Goal: Task Accomplishment & Management: Complete application form

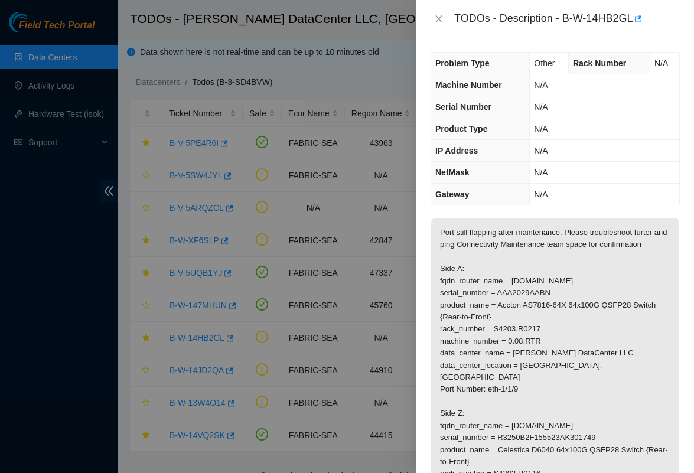
scroll to position [221, 0]
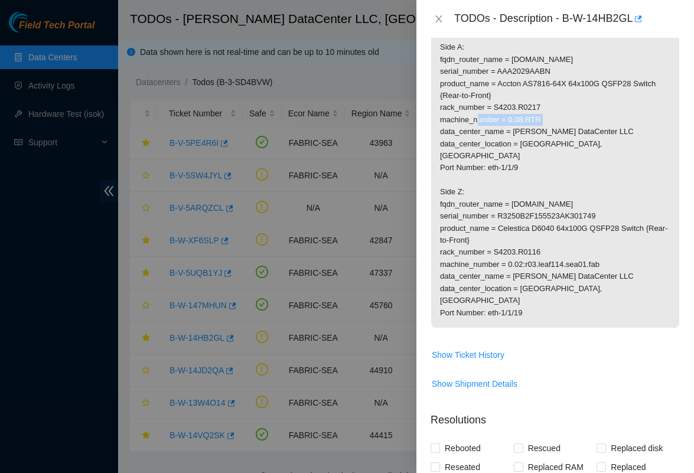
drag, startPoint x: 473, startPoint y: 117, endPoint x: 570, endPoint y: 121, distance: 96.3
click at [570, 121] on p "Port still flapping after maintenance. Please troubleshoot furter and ping Conn…" at bounding box center [555, 161] width 248 height 331
click at [555, 157] on p "Port still flapping after maintenance. Please troubleshoot furter and ping Conn…" at bounding box center [555, 161] width 248 height 331
drag, startPoint x: 536, startPoint y: 168, endPoint x: 524, endPoint y: 170, distance: 12.0
click at [524, 170] on p "Port still flapping after maintenance. Please troubleshoot furter and ping Conn…" at bounding box center [555, 161] width 248 height 331
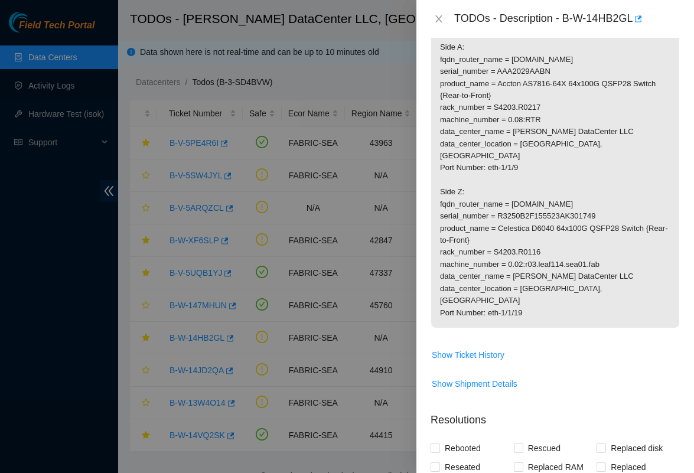
click at [524, 179] on p "Port still flapping after maintenance. Please troubleshoot furter and ping Conn…" at bounding box center [555, 161] width 248 height 331
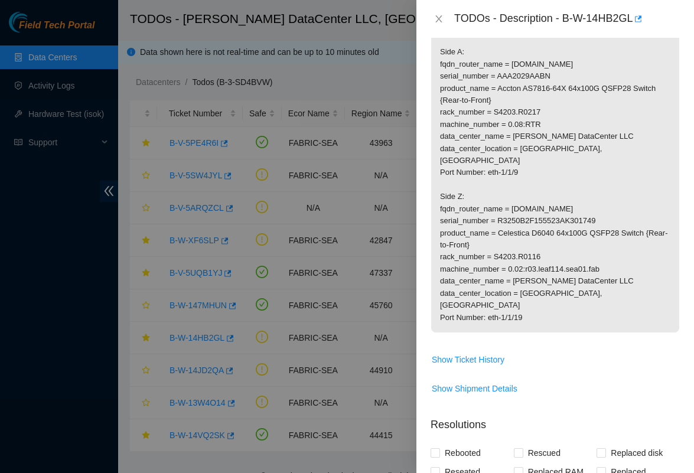
scroll to position [204, 0]
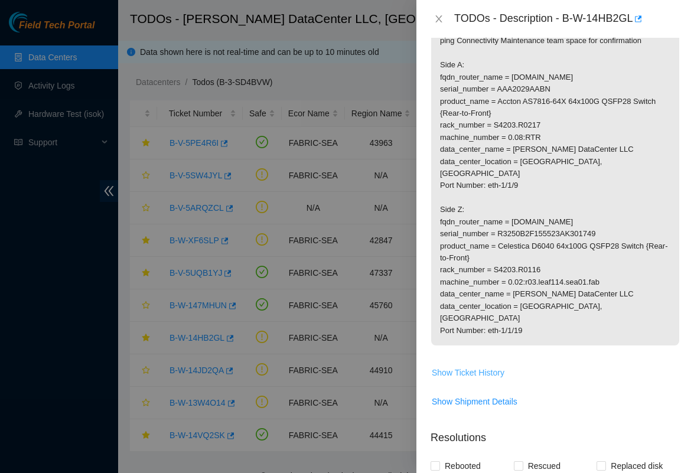
click at [453, 366] on span "Show Ticket History" at bounding box center [467, 372] width 73 height 13
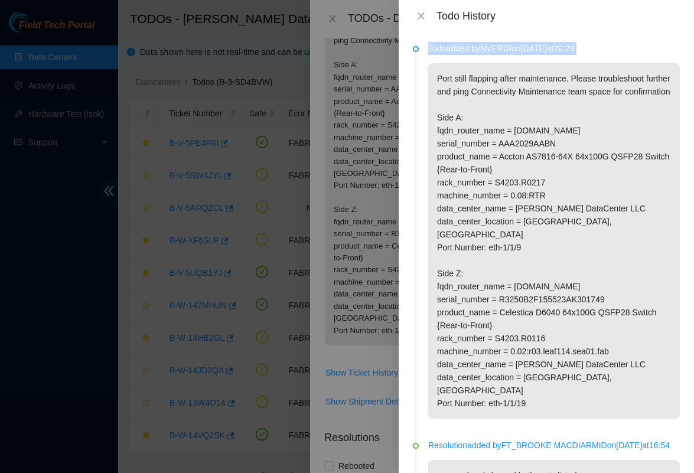
drag, startPoint x: 429, startPoint y: 50, endPoint x: 537, endPoint y: 70, distance: 110.6
click at [537, 70] on div "Todo added by NVERDI on [DATE] 20:29 Port still flapping after maintenance. Ple…" at bounding box center [553, 230] width 251 height 377
click at [522, 133] on p "Port still flapping after maintenance. Please troubleshoot further and ping Con…" at bounding box center [553, 240] width 251 height 355
click at [420, 11] on button "Close" at bounding box center [421, 16] width 17 height 11
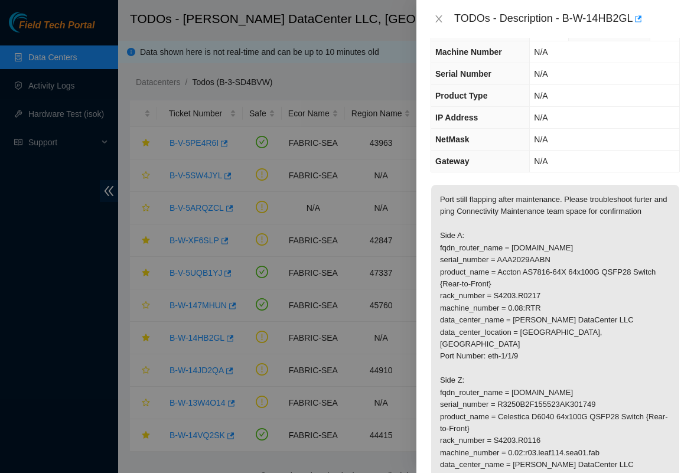
scroll to position [0, 0]
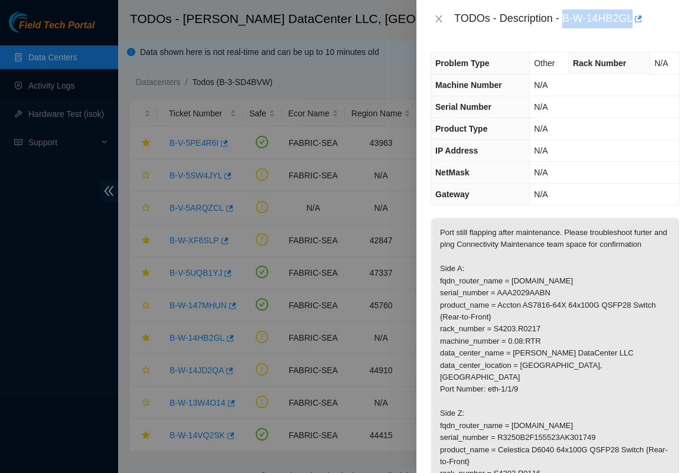
drag, startPoint x: 567, startPoint y: 15, endPoint x: 632, endPoint y: 30, distance: 66.0
click at [632, 30] on div "TODOs - Description - B-W-14HB2GL" at bounding box center [554, 19] width 277 height 38
copy div "B-W-14HB2GL"
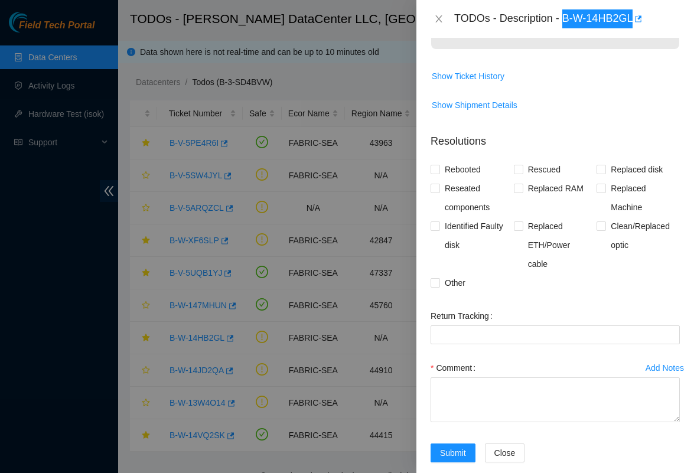
scroll to position [499, 0]
click at [602, 222] on input "Clean/Replaced optic" at bounding box center [600, 226] width 8 height 8
checkbox input "true"
click at [434, 279] on input "Other" at bounding box center [434, 283] width 8 height 8
checkbox input "true"
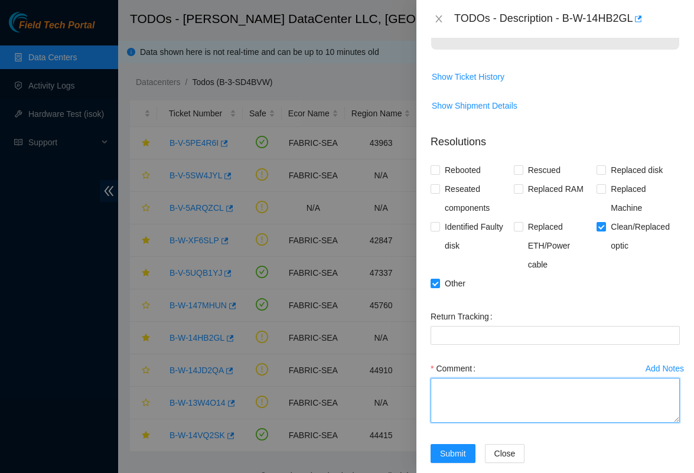
click at [452, 387] on textarea "Comment" at bounding box center [554, 400] width 249 height 45
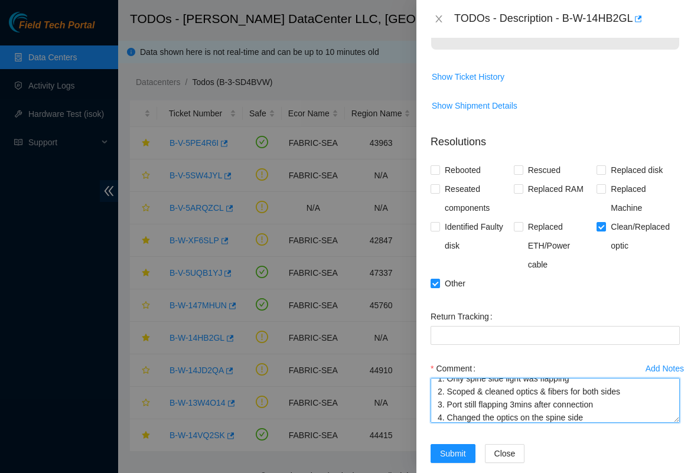
scroll to position [22, 0]
paste textarea "The bad optic on the spine side was S22KB09QY, and the new optic is INLAE6550358"
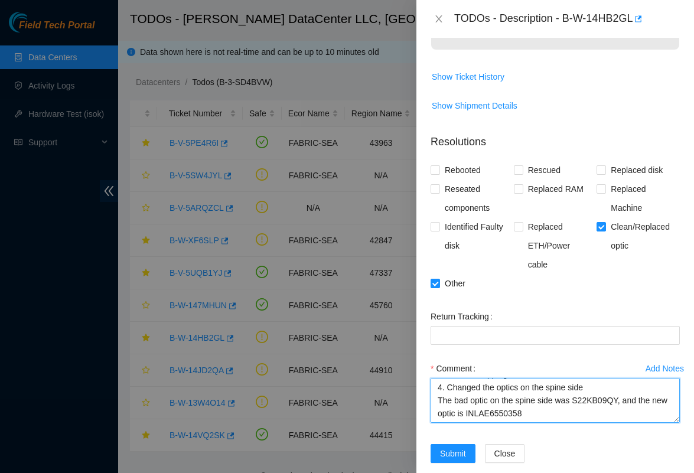
click at [566, 393] on textarea "1. Only spine side light was flapping 2. Scoped & cleaned optics & fibers for b…" at bounding box center [554, 400] width 249 height 45
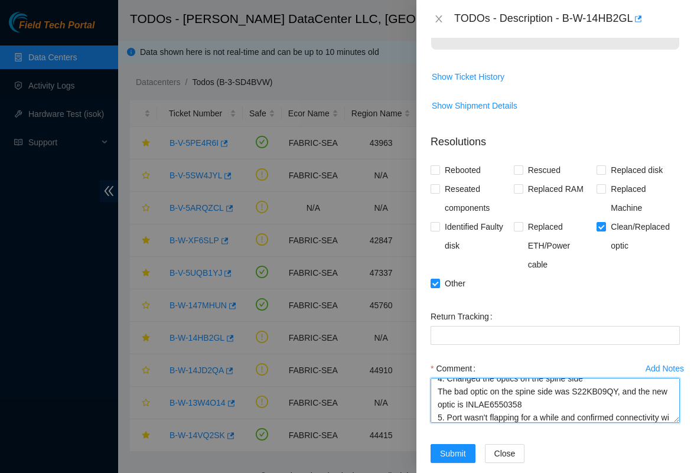
scroll to position [65, 0]
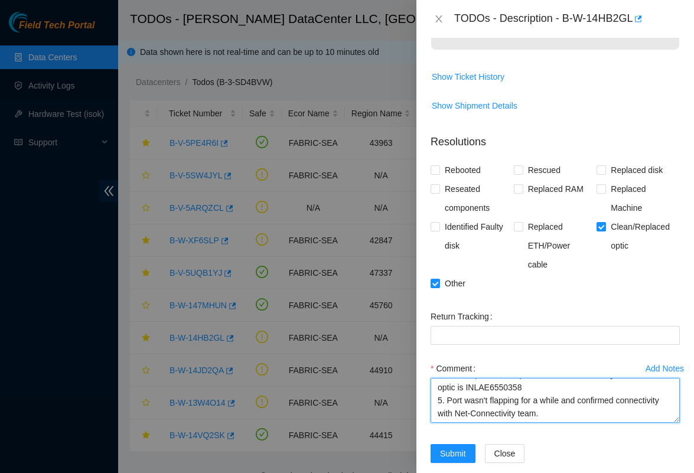
click at [562, 393] on textarea "1. Only spine side light was flapping 2. Scoped & cleaned optics & fibers for b…" at bounding box center [554, 400] width 249 height 45
type textarea "1. Only spine side light was flapping 2. Scoped & cleaned optics & fibers for b…"
click at [443, 20] on button "Close" at bounding box center [438, 19] width 17 height 11
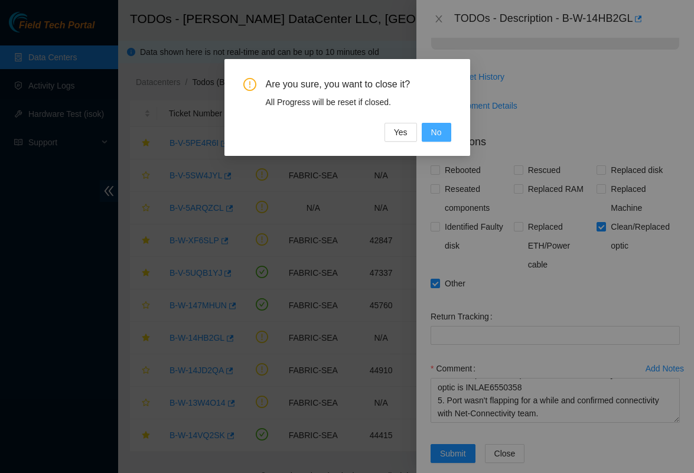
click at [434, 127] on span "No" at bounding box center [436, 132] width 11 height 13
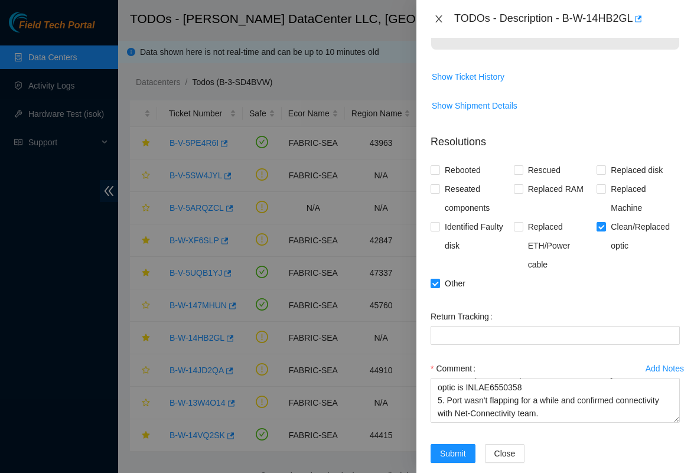
click at [441, 19] on icon "close" at bounding box center [438, 18] width 9 height 9
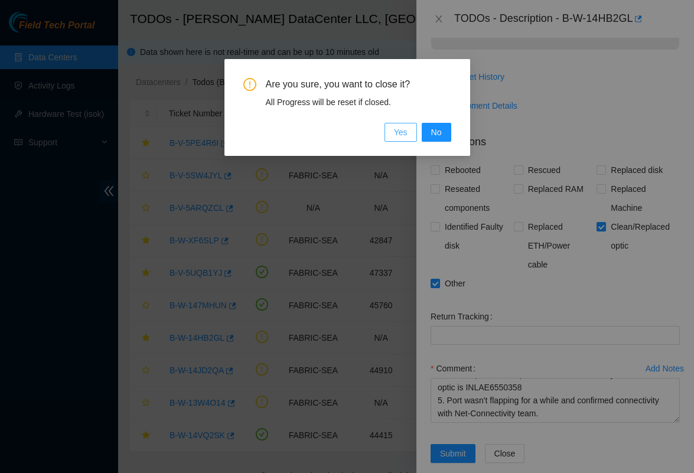
click at [406, 132] on span "Yes" at bounding box center [401, 132] width 14 height 13
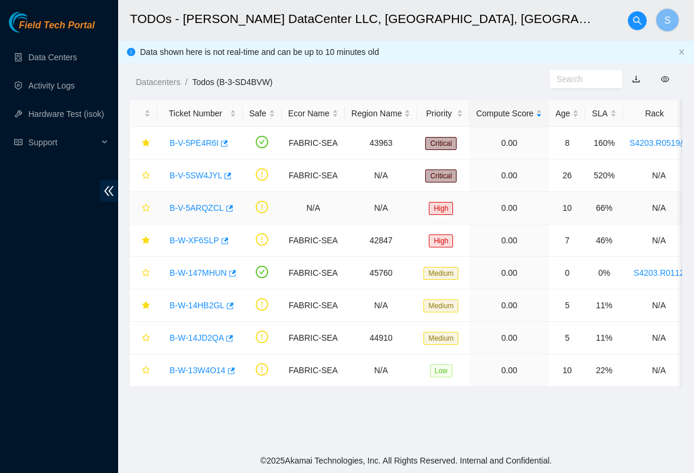
click at [205, 205] on link "B-V-5ARQZCL" at bounding box center [196, 207] width 54 height 9
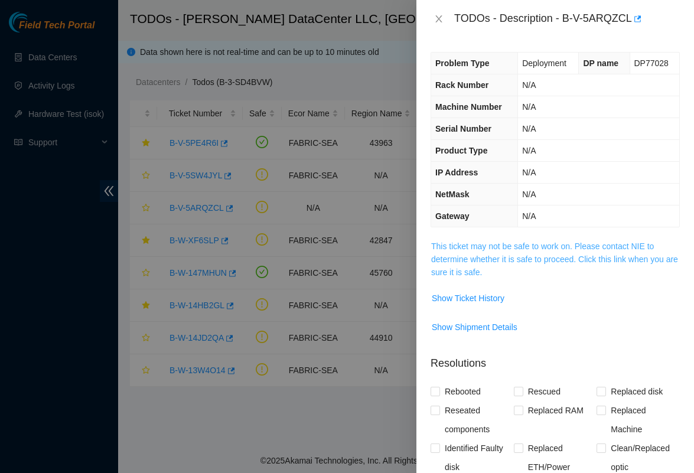
click at [446, 250] on link "This ticket may not be safe to work on. Please contact NIE to determine whether…" at bounding box center [554, 258] width 247 height 35
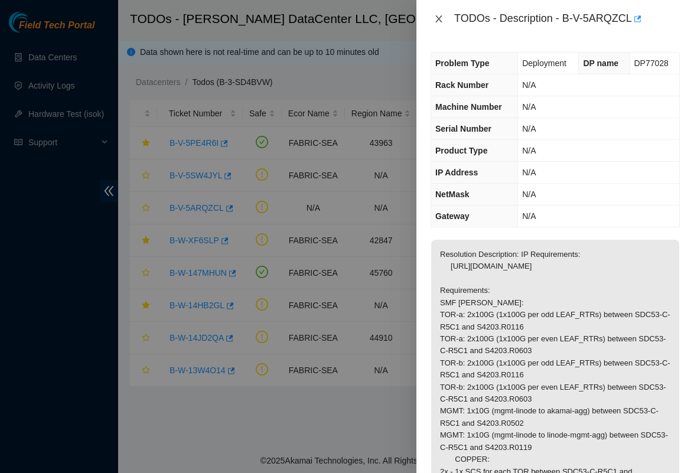
click at [436, 19] on icon "close" at bounding box center [438, 18] width 9 height 9
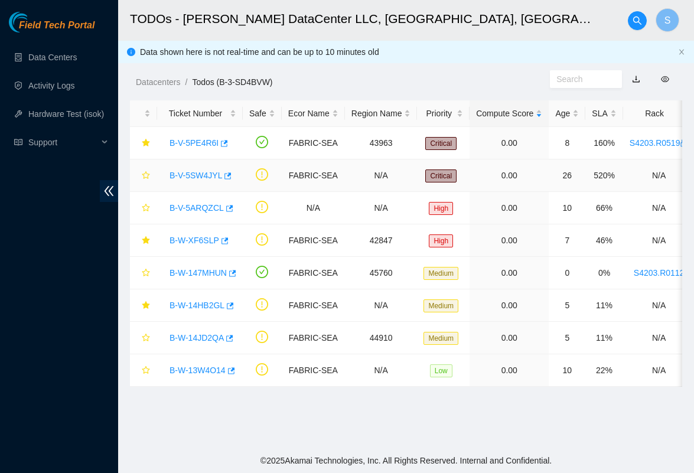
click at [211, 171] on link "B-V-5SW4JYL" at bounding box center [195, 175] width 53 height 9
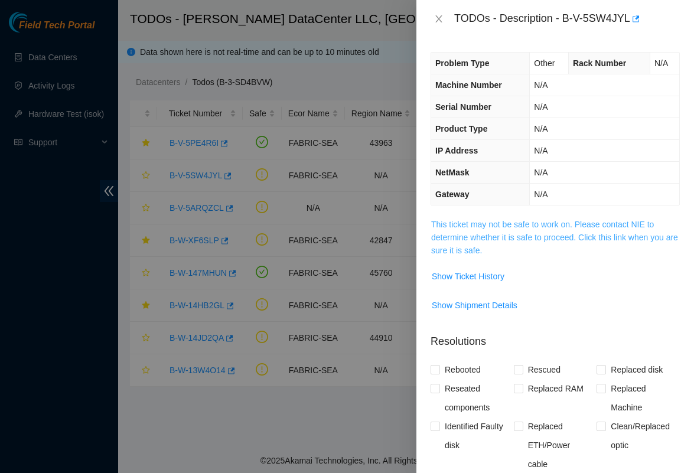
click at [458, 236] on link "This ticket may not be safe to work on. Please contact NIE to determine whether…" at bounding box center [554, 237] width 247 height 35
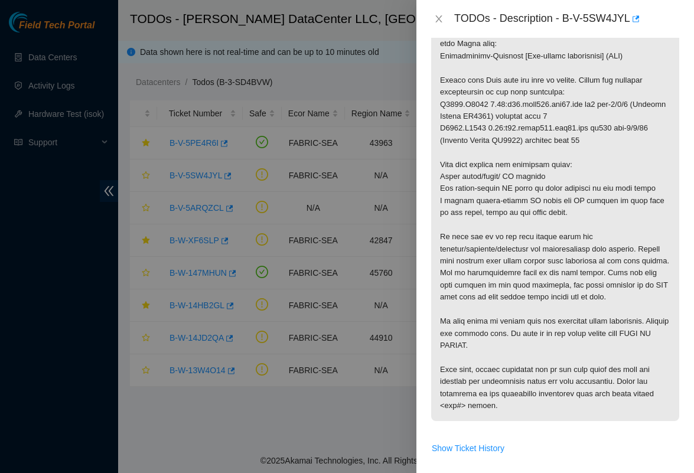
scroll to position [207, 0]
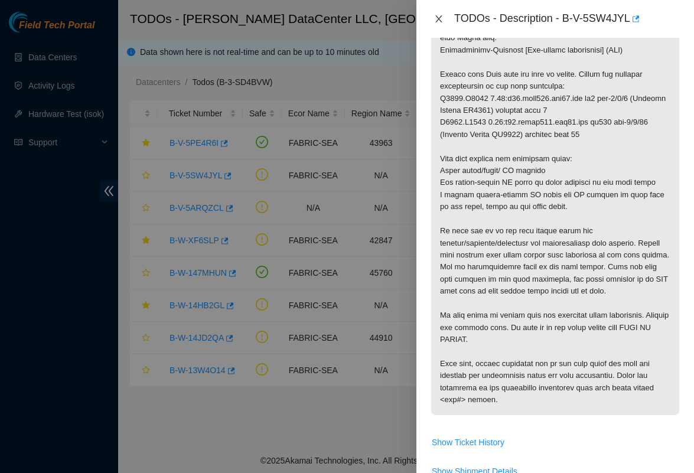
click at [436, 15] on icon "close" at bounding box center [438, 18] width 9 height 9
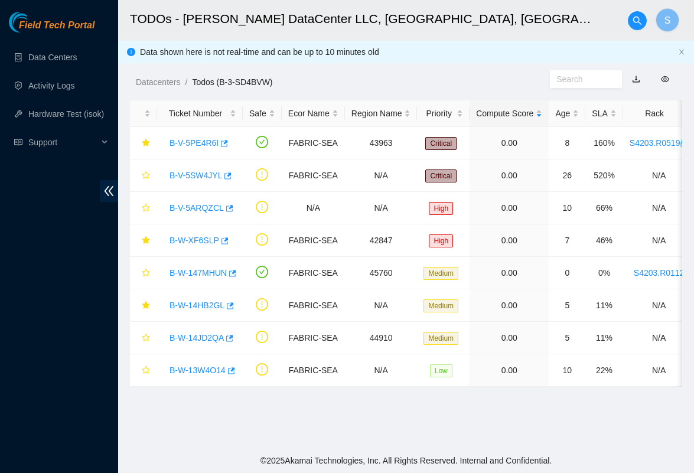
scroll to position [205, 0]
click at [211, 342] on link "B-W-14JD2QA" at bounding box center [196, 337] width 54 height 9
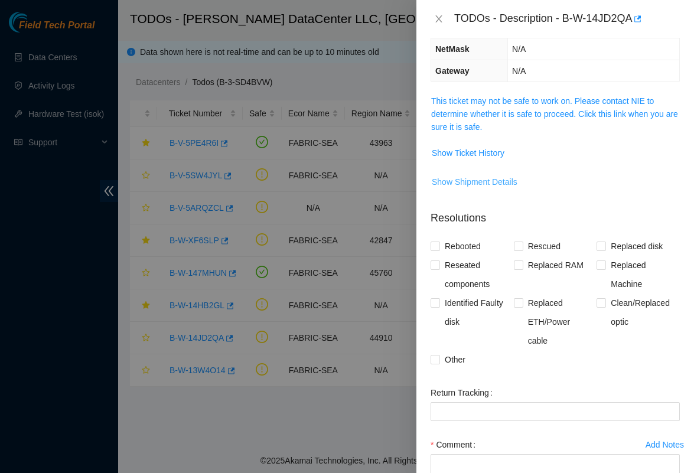
scroll to position [137, 0]
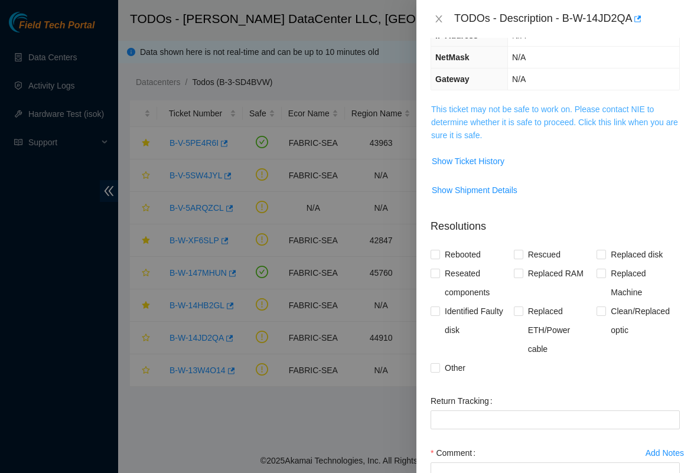
click at [479, 140] on link "This ticket may not be safe to work on. Please contact NIE to determine whether…" at bounding box center [554, 121] width 247 height 35
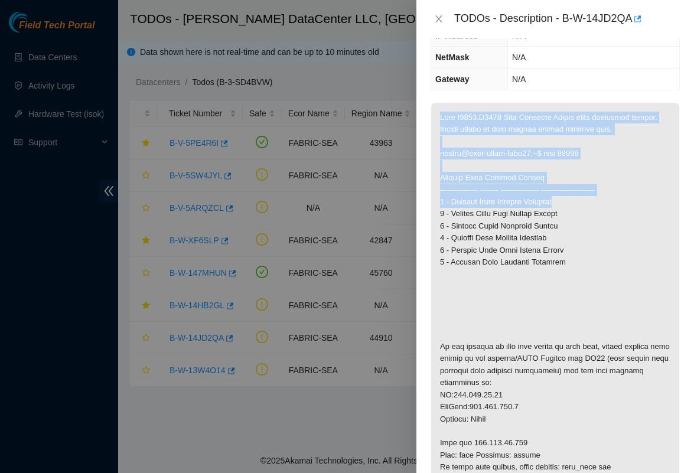
drag, startPoint x: 439, startPoint y: 143, endPoint x: 583, endPoint y: 231, distance: 169.1
click at [583, 231] on p at bounding box center [555, 335] width 248 height 464
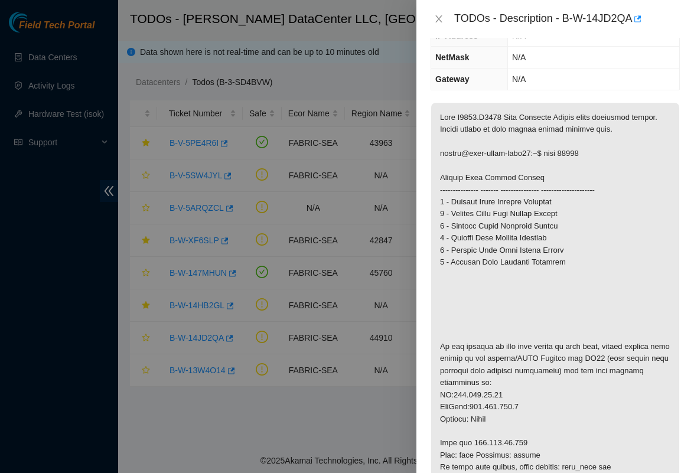
click at [597, 254] on p at bounding box center [555, 335] width 248 height 464
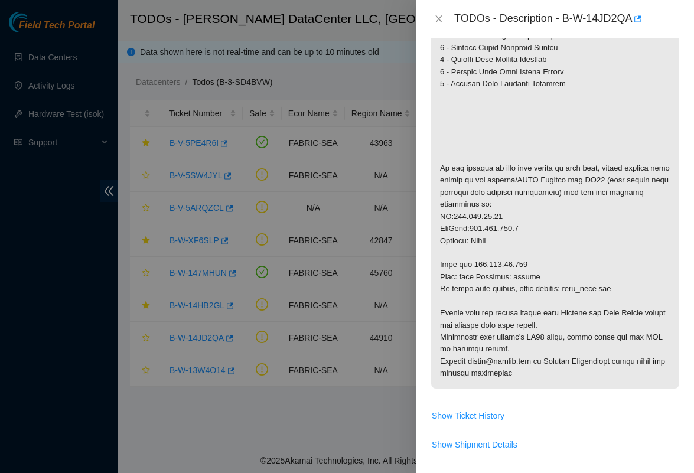
scroll to position [326, 0]
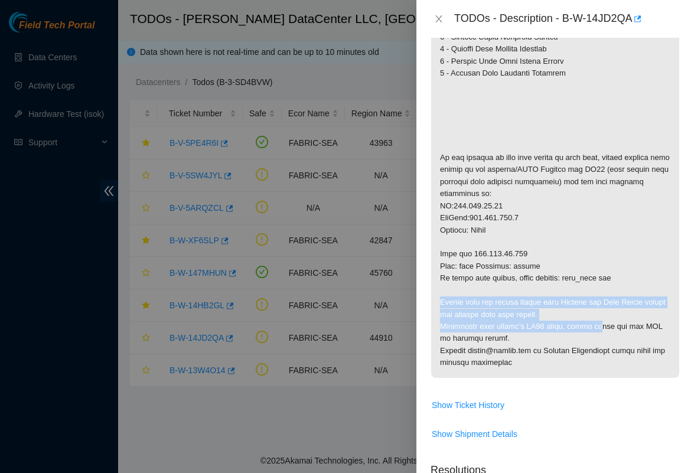
drag, startPoint x: 438, startPoint y: 331, endPoint x: 606, endPoint y: 351, distance: 169.5
click at [606, 351] on p at bounding box center [555, 146] width 248 height 464
click at [603, 341] on p at bounding box center [555, 146] width 248 height 464
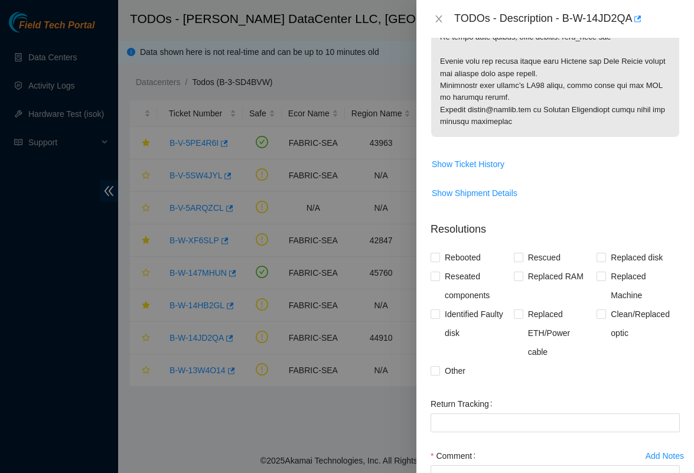
scroll to position [548, 0]
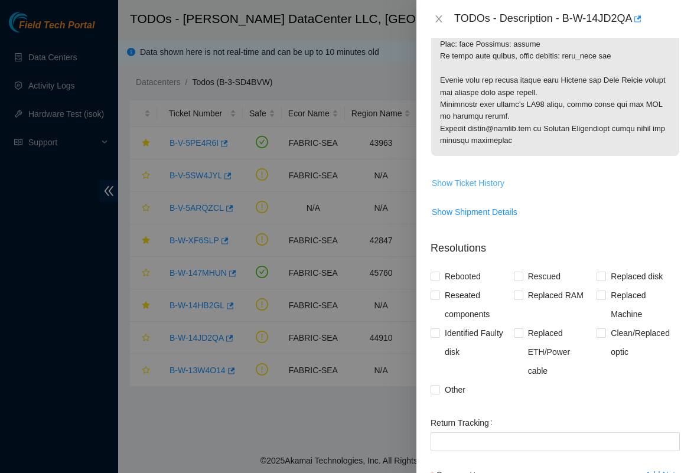
click at [463, 189] on span "Show Ticket History" at bounding box center [467, 182] width 73 height 13
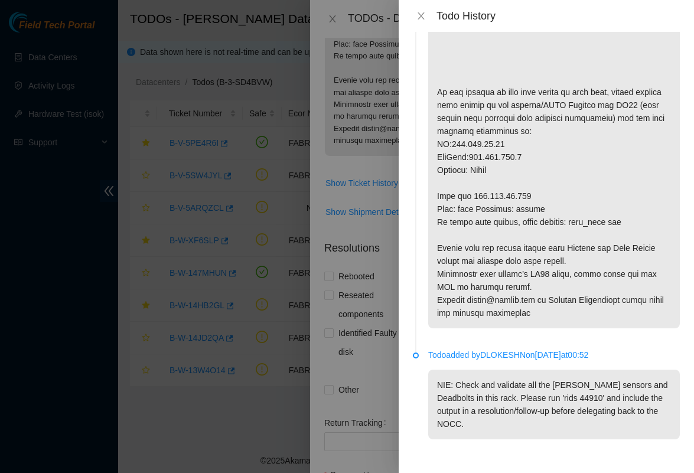
scroll to position [238, 0]
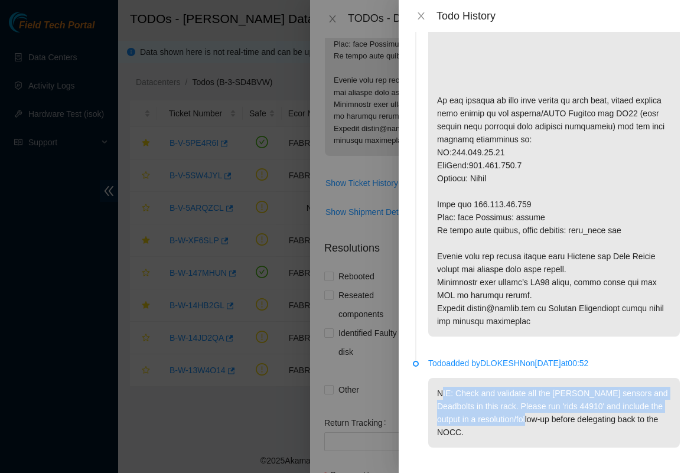
drag, startPoint x: 441, startPoint y: 390, endPoint x: 530, endPoint y: 414, distance: 91.9
click at [530, 414] on p "NIE: Check and validate all the Reed sensors and Deadbolts in this rack. Please…" at bounding box center [553, 413] width 251 height 70
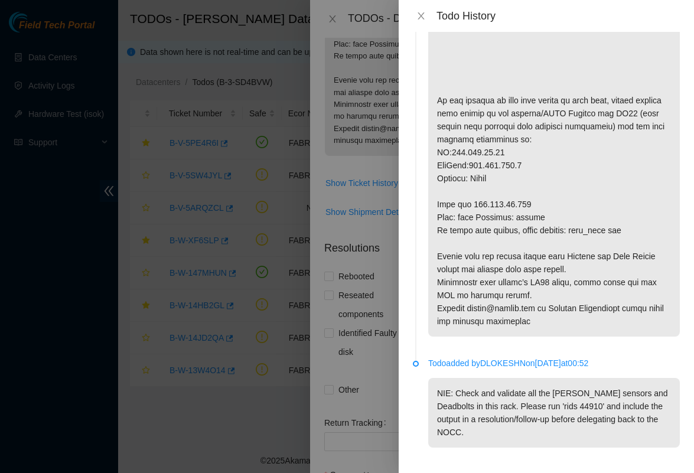
click at [417, 8] on div "Todo History" at bounding box center [545, 16] width 295 height 32
click at [419, 15] on icon "close" at bounding box center [420, 15] width 9 height 9
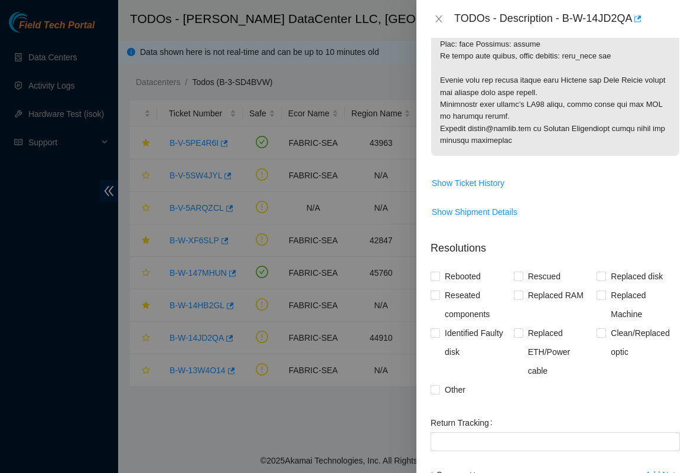
click at [429, 4] on div "TODOs - Description - B-W-14JD2QA" at bounding box center [554, 19] width 277 height 38
click at [434, 15] on icon "close" at bounding box center [438, 18] width 9 height 9
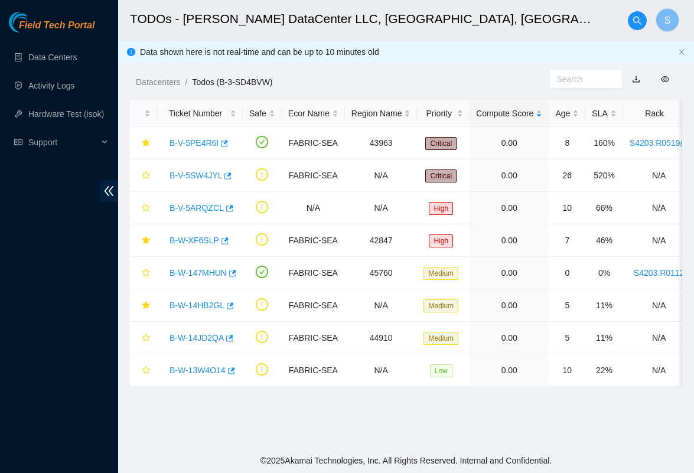
scroll to position [205, 0]
click at [200, 336] on link "B-W-14JD2QA" at bounding box center [196, 337] width 54 height 9
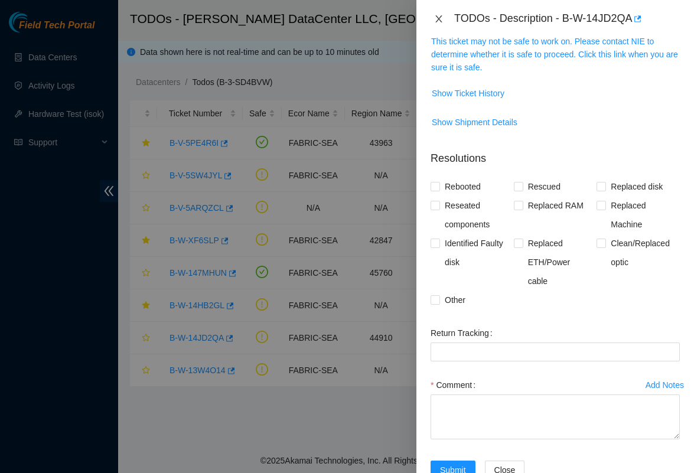
click at [441, 25] on div "TODOs - Description - B-W-14JD2QA" at bounding box center [554, 18] width 249 height 19
click at [444, 11] on div "TODOs - Description - B-W-14JD2QA" at bounding box center [554, 18] width 249 height 19
click at [442, 17] on icon "close" at bounding box center [438, 18] width 9 height 9
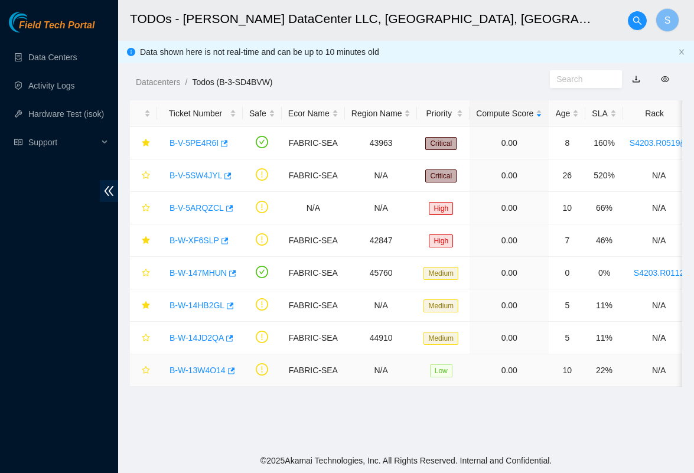
click at [187, 372] on link "B-W-13W4O14" at bounding box center [197, 369] width 56 height 9
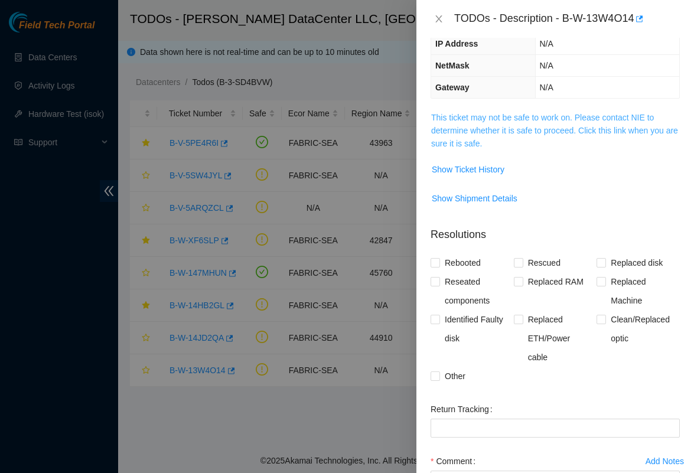
scroll to position [118, 0]
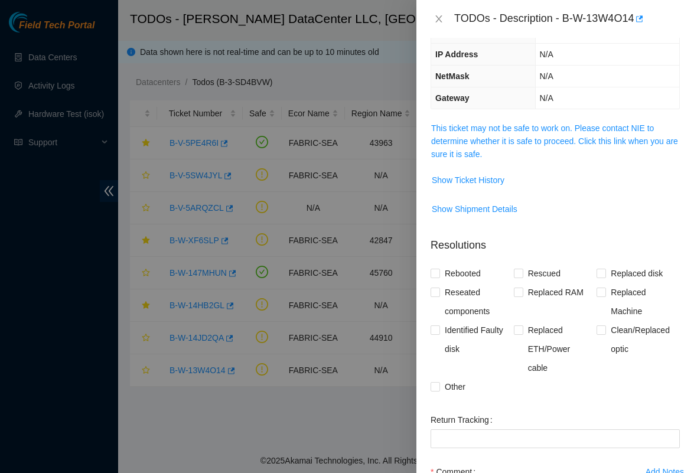
click at [475, 133] on span "This ticket may not be safe to work on. Please contact NIE to determine whether…" at bounding box center [555, 141] width 248 height 39
click at [477, 127] on link "This ticket may not be safe to work on. Please contact NIE to determine whether…" at bounding box center [554, 140] width 247 height 35
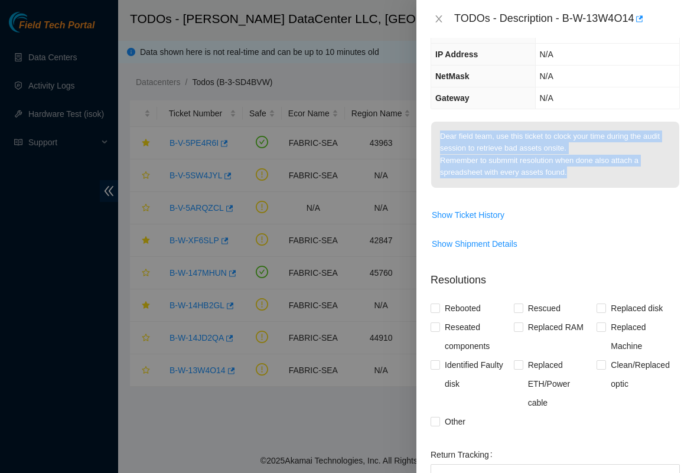
drag, startPoint x: 439, startPoint y: 137, endPoint x: 578, endPoint y: 177, distance: 145.5
click at [578, 177] on p "Dear field team, use this ticket to clock your time during the audit session to…" at bounding box center [555, 155] width 248 height 66
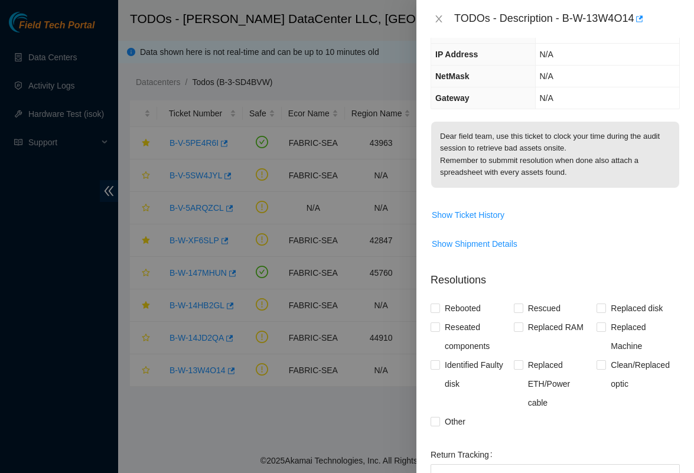
click at [583, 180] on p "Dear field team, use this ticket to clock your time during the audit session to…" at bounding box center [555, 155] width 248 height 66
click at [439, 21] on icon "close" at bounding box center [438, 18] width 9 height 9
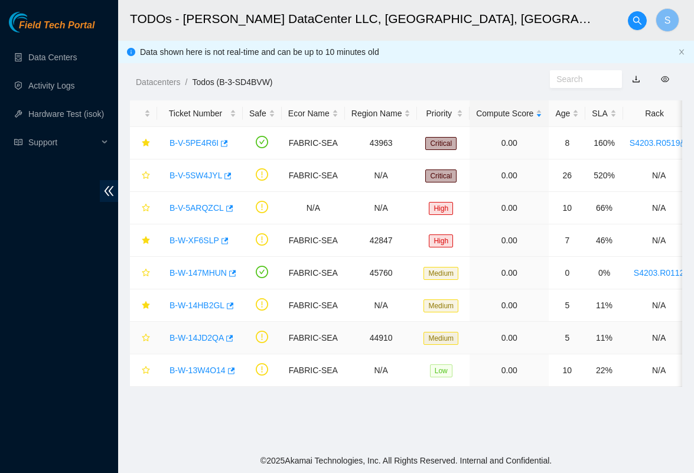
click at [180, 335] on link "B-W-14JD2QA" at bounding box center [196, 337] width 54 height 9
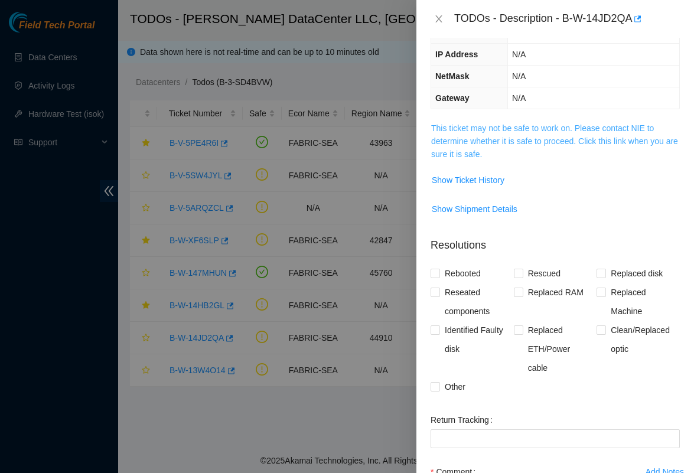
click at [452, 150] on link "This ticket may not be safe to work on. Please contact NIE to determine whether…" at bounding box center [554, 140] width 247 height 35
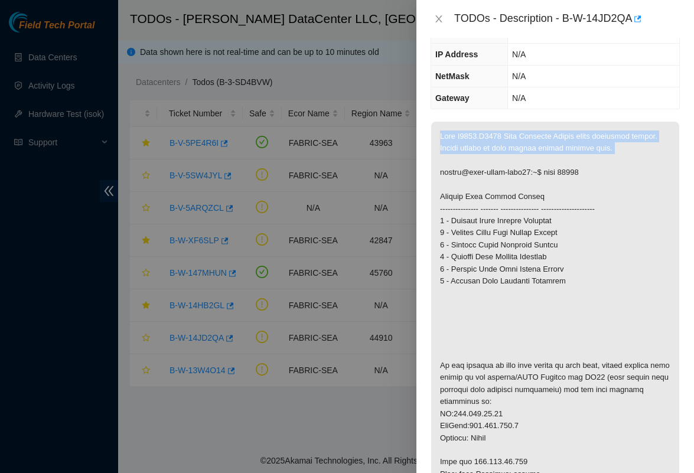
drag, startPoint x: 439, startPoint y: 157, endPoint x: 475, endPoint y: 202, distance: 57.9
click at [475, 202] on p at bounding box center [555, 354] width 248 height 464
drag, startPoint x: 440, startPoint y: 160, endPoint x: 489, endPoint y: 171, distance: 49.6
click at [489, 171] on p at bounding box center [555, 354] width 248 height 464
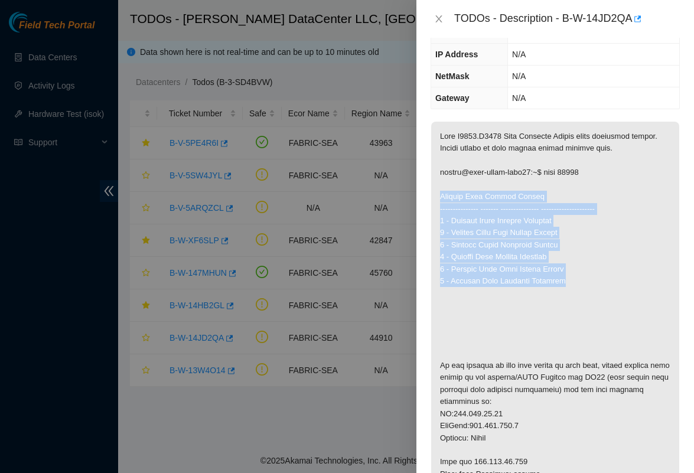
drag, startPoint x: 440, startPoint y: 236, endPoint x: 593, endPoint y: 319, distance: 174.6
click at [593, 319] on p at bounding box center [555, 354] width 248 height 464
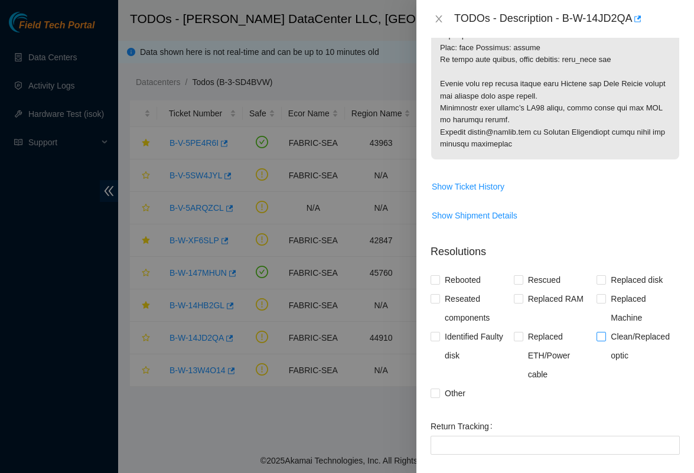
scroll to position [535, 0]
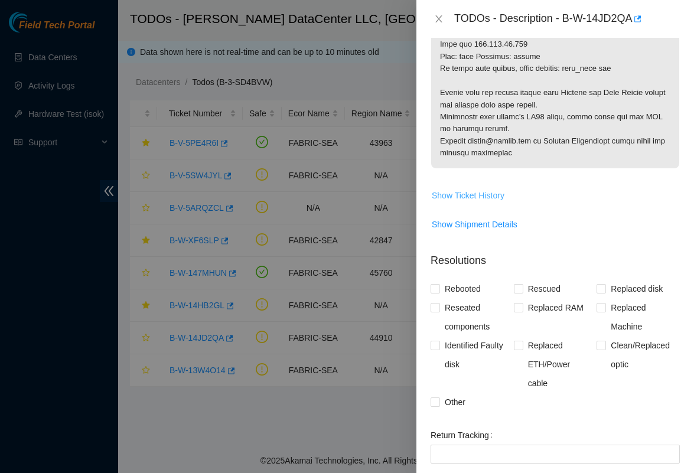
click at [467, 202] on span "Show Ticket History" at bounding box center [467, 195] width 73 height 13
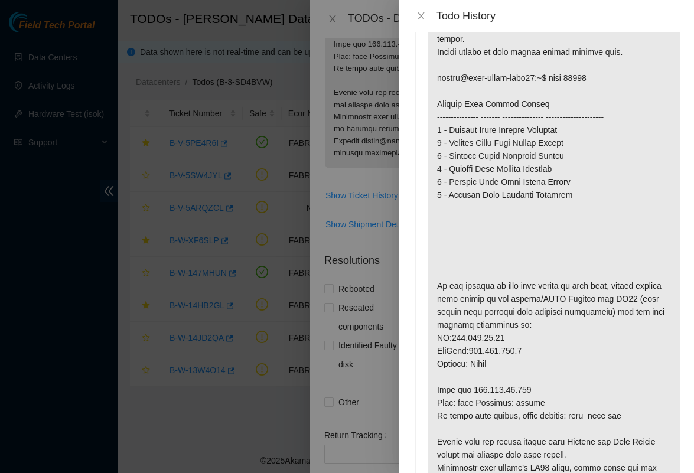
scroll to position [54, 0]
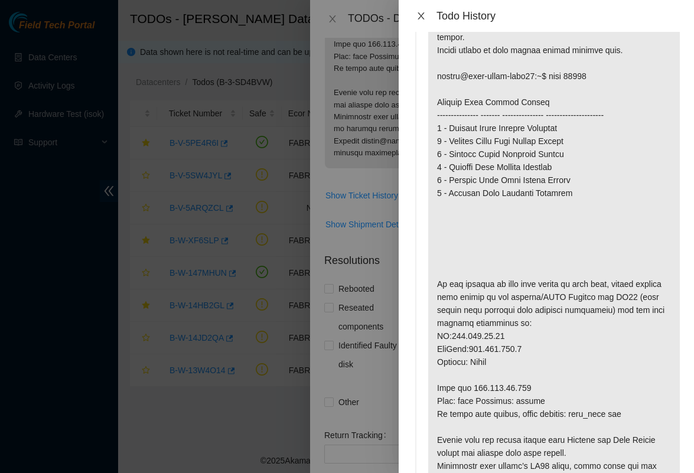
click at [419, 14] on icon "close" at bounding box center [420, 15] width 6 height 7
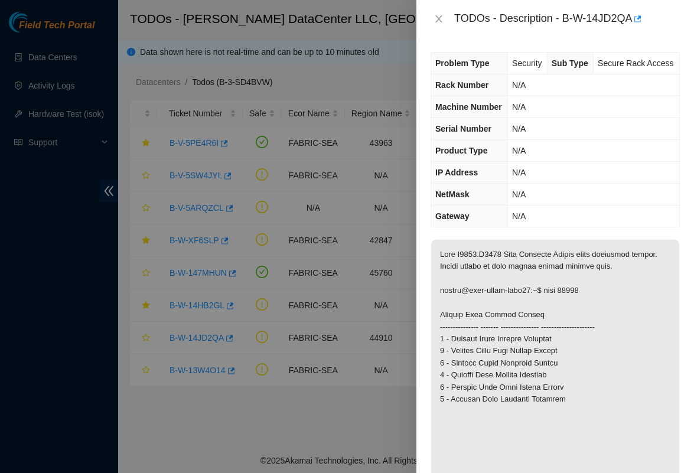
scroll to position [0, 0]
drag, startPoint x: 565, startPoint y: 18, endPoint x: 637, endPoint y: 25, distance: 72.9
click at [637, 25] on div "TODOs - Description - B-W-14JD2QA" at bounding box center [566, 18] width 225 height 19
copy div "B-W-14JD2QA"
click at [558, 31] on div "TODOs - Description - B-W-14JD2QA" at bounding box center [554, 19] width 277 height 38
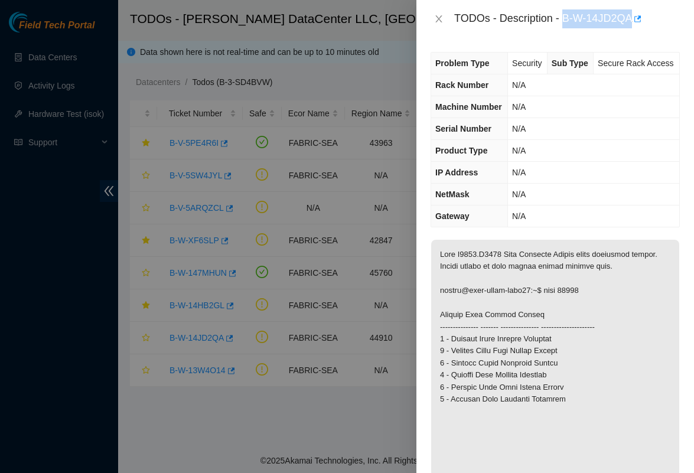
drag, startPoint x: 567, startPoint y: 17, endPoint x: 636, endPoint y: 25, distance: 69.6
click at [636, 25] on div "TODOs - Description - B-W-14JD2QA" at bounding box center [566, 18] width 225 height 19
click at [583, 62] on th "Sub Type" at bounding box center [570, 64] width 46 height 22
click at [439, 18] on icon "close" at bounding box center [438, 18] width 9 height 9
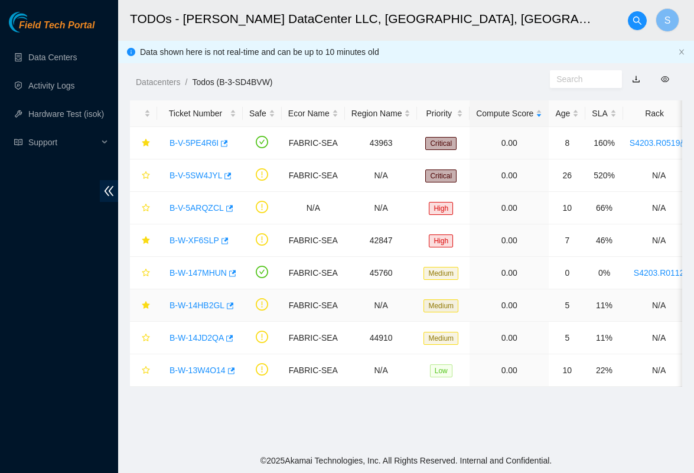
click at [205, 303] on link "B-W-14HB2GL" at bounding box center [196, 304] width 55 height 9
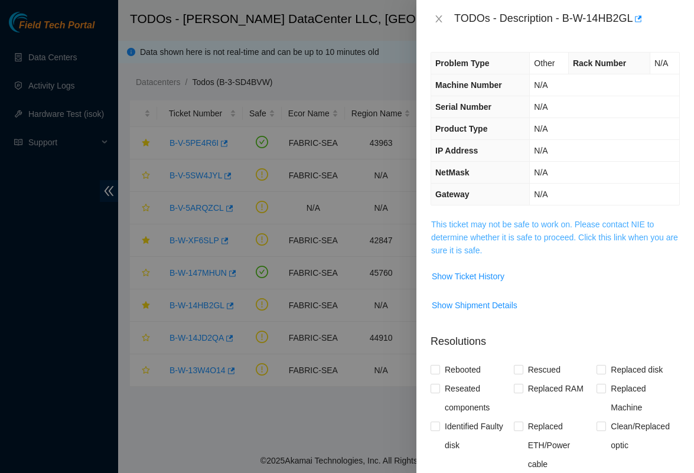
click at [460, 225] on link "This ticket may not be safe to work on. Please contact NIE to determine whether…" at bounding box center [554, 237] width 247 height 35
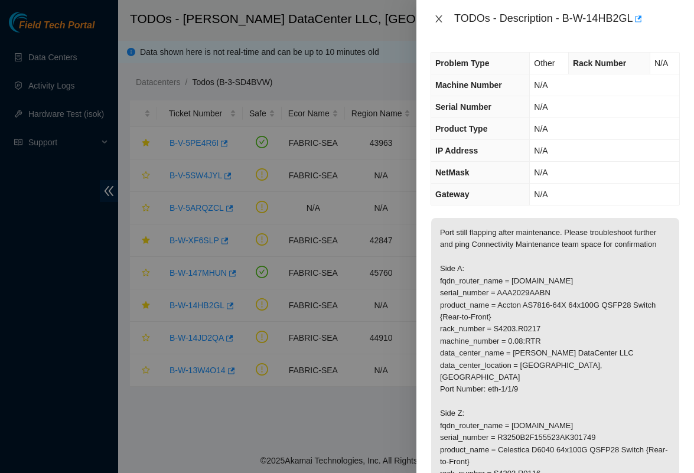
click at [439, 18] on icon "close" at bounding box center [438, 18] width 6 height 7
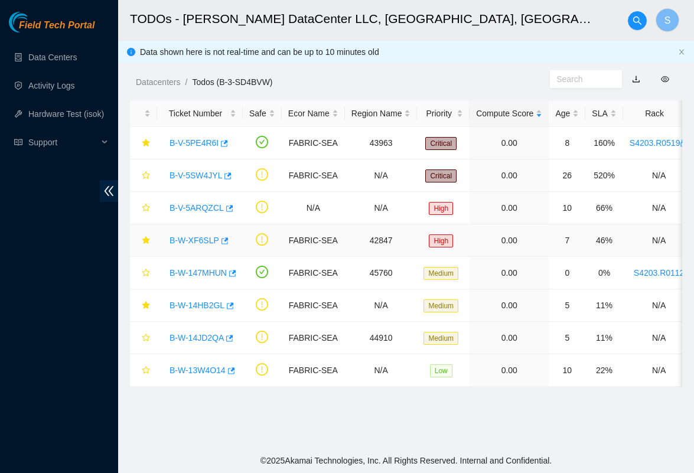
click at [201, 236] on link "B-W-XF6SLP" at bounding box center [194, 240] width 50 height 9
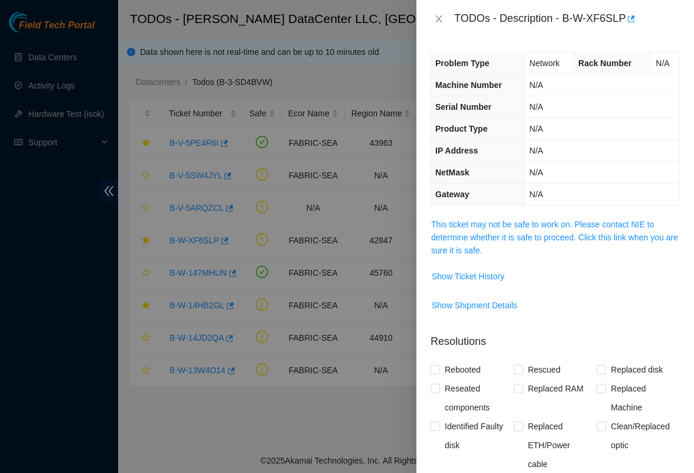
click at [484, 214] on div "Problem Type Network Rack Number N/A Machine Number N/A Serial Number N/A Produ…" at bounding box center [554, 255] width 277 height 435
click at [481, 231] on span "This ticket may not be safe to work on. Please contact NIE to determine whether…" at bounding box center [555, 237] width 248 height 39
click at [482, 217] on div "Problem Type Network Rack Number N/A Machine Number N/A Serial Number N/A Produ…" at bounding box center [554, 255] width 277 height 435
click at [482, 220] on link "This ticket may not be safe to work on. Please contact NIE to determine whether…" at bounding box center [554, 237] width 247 height 35
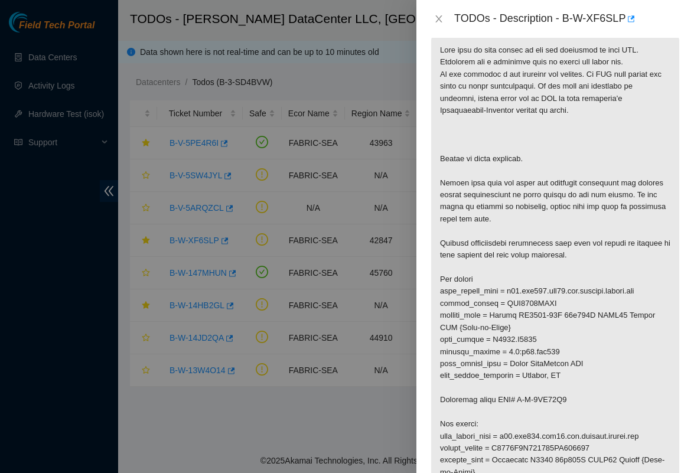
scroll to position [162, 0]
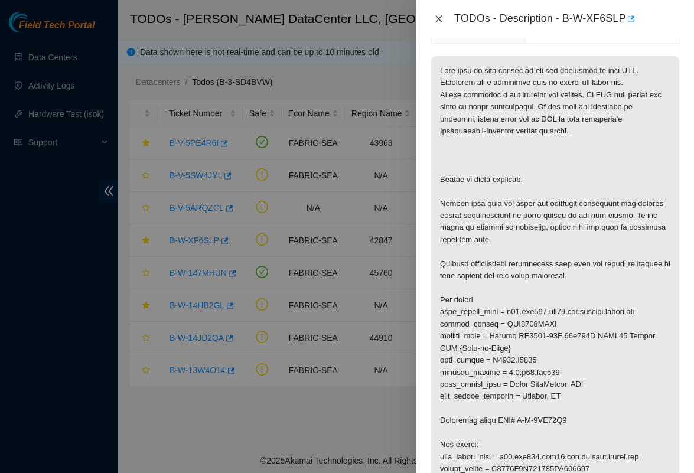
click at [436, 19] on icon "close" at bounding box center [438, 18] width 9 height 9
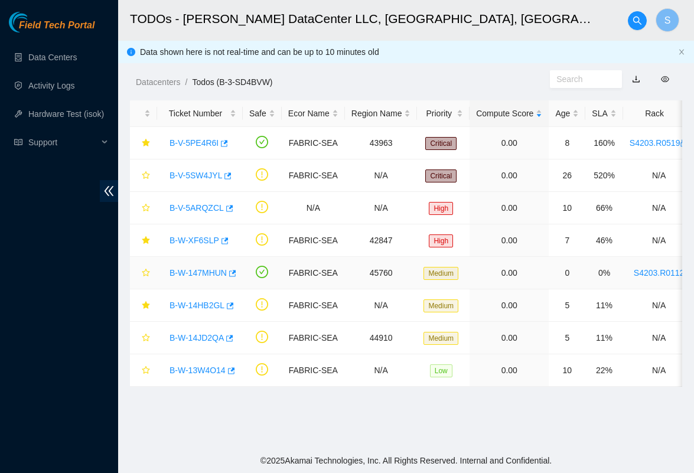
scroll to position [0, 0]
click at [187, 236] on link "B-W-XF6SLP" at bounding box center [194, 240] width 50 height 9
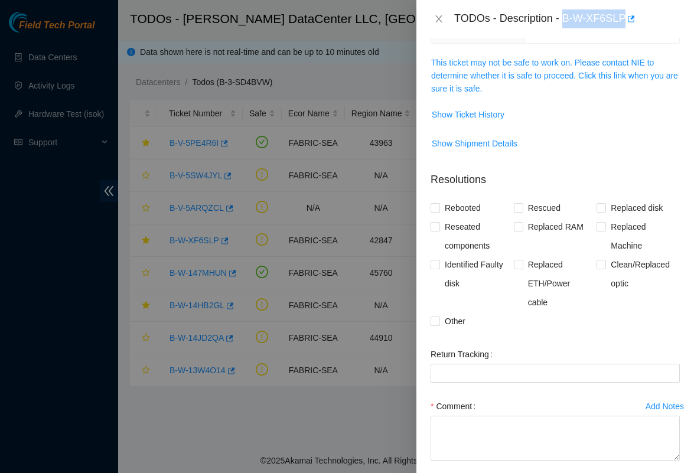
drag, startPoint x: 564, startPoint y: 18, endPoint x: 626, endPoint y: 24, distance: 61.7
click at [626, 24] on div "TODOs - Description - B-W-XF6SLP" at bounding box center [566, 18] width 225 height 19
copy div "B-W-XF6SLP"
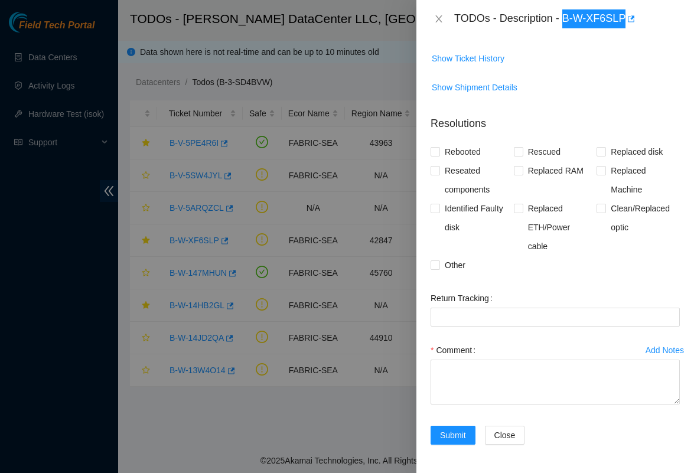
scroll to position [218, 0]
click at [436, 22] on icon "close" at bounding box center [438, 18] width 6 height 7
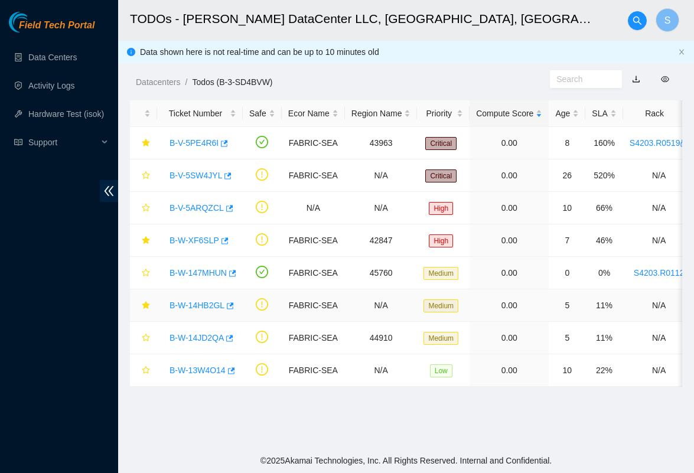
click at [204, 302] on link "B-W-14HB2GL" at bounding box center [196, 304] width 55 height 9
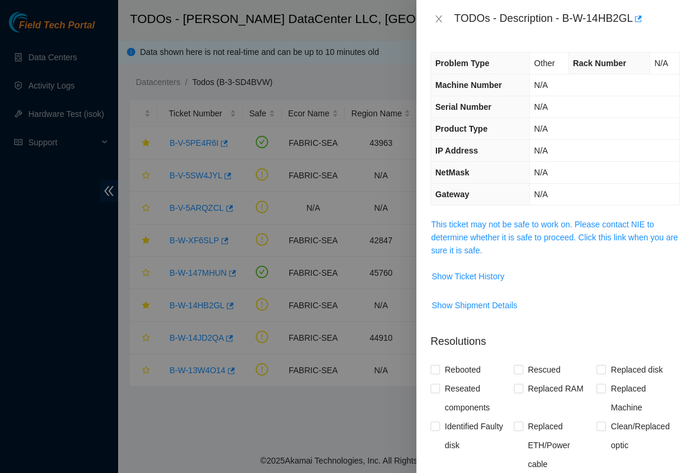
scroll to position [0, 0]
click at [472, 214] on div "Problem Type Other Rack Number N/A Machine Number N/A Serial Number N/A Product…" at bounding box center [554, 255] width 277 height 435
click at [472, 227] on link "This ticket may not be safe to work on. Please contact NIE to determine whether…" at bounding box center [554, 237] width 247 height 35
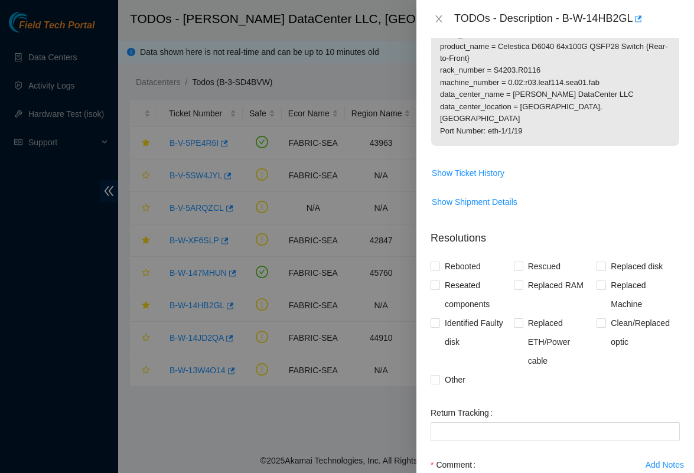
scroll to position [437, 0]
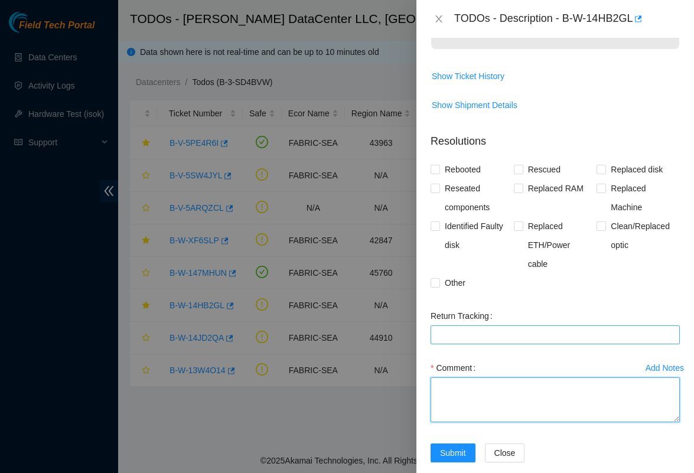
click at [470, 384] on textarea "Comment" at bounding box center [554, 399] width 249 height 45
paste textarea "The bad optic on the spine side was S22KB09QY, and the new optic is INLAE6550358"
type textarea "The bad optic on the spine side was S22KB09QY, and the new optic is INLAE6550358"
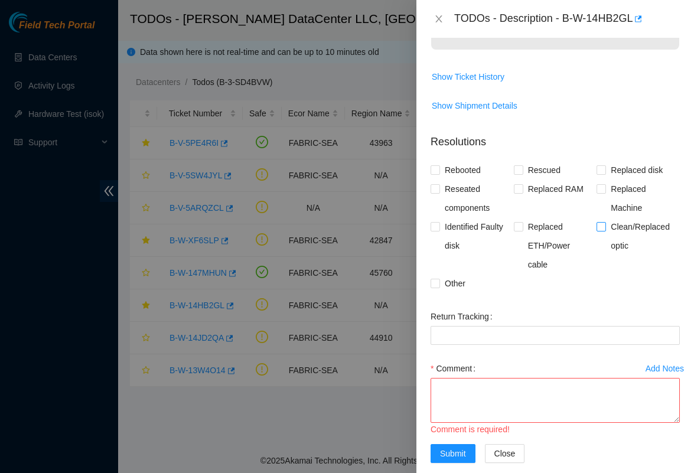
click at [606, 217] on span "Clean/Replaced optic" at bounding box center [643, 236] width 74 height 38
click at [604, 222] on input "Clean/Replaced optic" at bounding box center [600, 226] width 8 height 8
checkbox input "true"
click at [459, 274] on span "Other" at bounding box center [455, 283] width 30 height 19
click at [439, 279] on input "Other" at bounding box center [434, 283] width 8 height 8
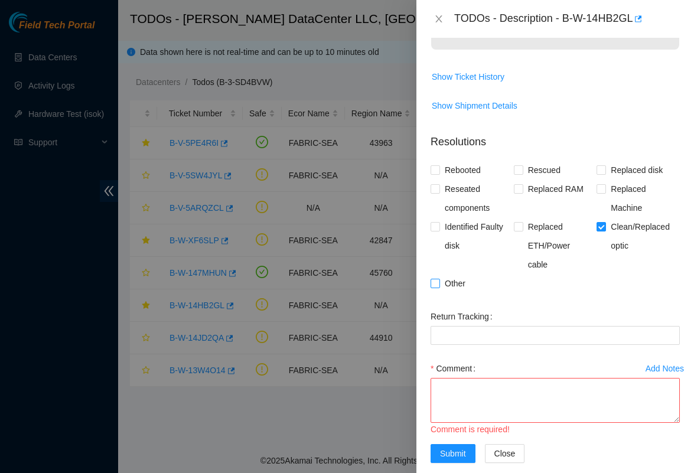
checkbox input "true"
click at [448, 383] on textarea "Comment" at bounding box center [554, 400] width 249 height 45
paste textarea "1. Only spine side light was flapping 2. Scoped & cleaned optics & fibers for b…"
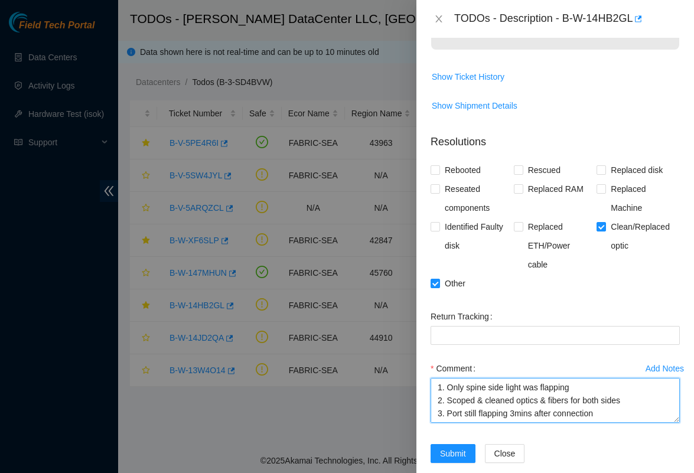
scroll to position [0, 0]
type textarea "1. Only spine side light was flapping 2. Scoped & cleaned optics & fibers for b…"
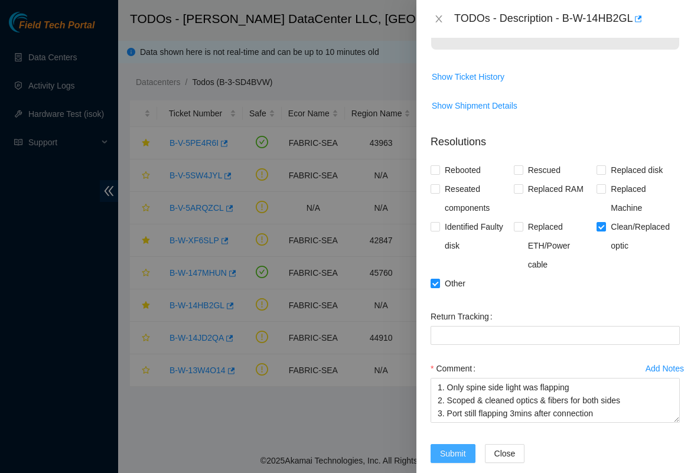
click at [445, 447] on span "Submit" at bounding box center [453, 453] width 26 height 13
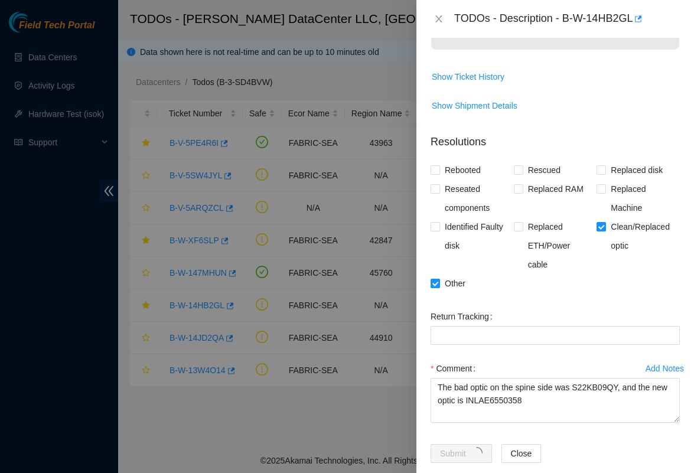
scroll to position [205, 0]
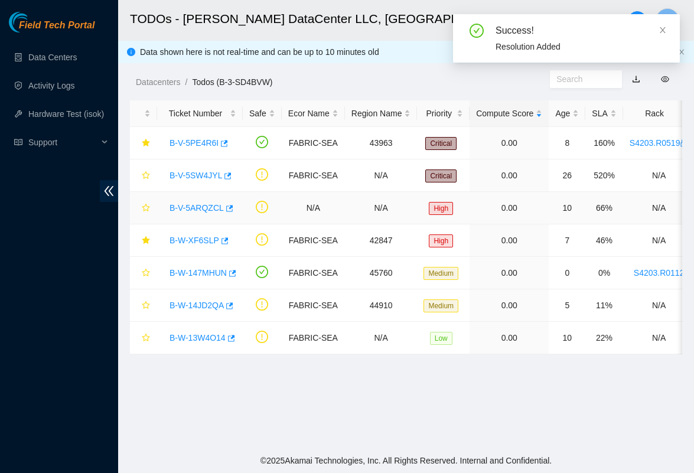
click at [211, 208] on link "B-V-5ARQZCL" at bounding box center [196, 207] width 54 height 9
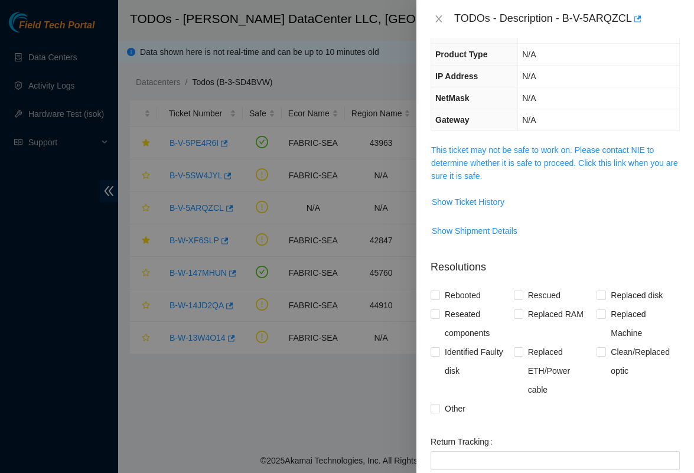
scroll to position [84, 0]
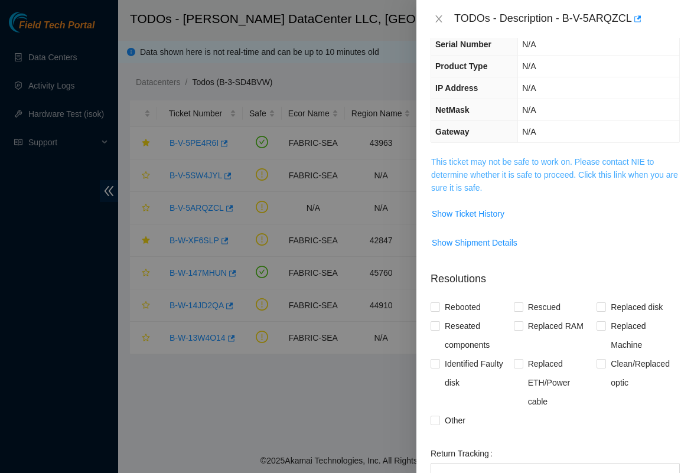
click at [528, 158] on link "This ticket may not be safe to work on. Please contact NIE to determine whether…" at bounding box center [554, 174] width 247 height 35
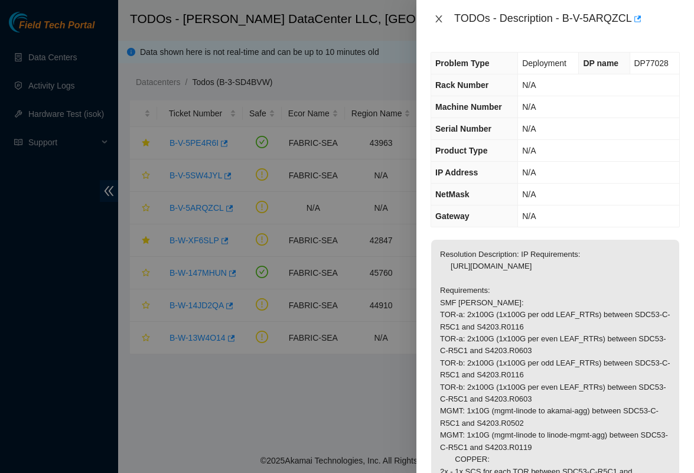
scroll to position [0, 0]
click at [437, 21] on icon "close" at bounding box center [438, 18] width 9 height 9
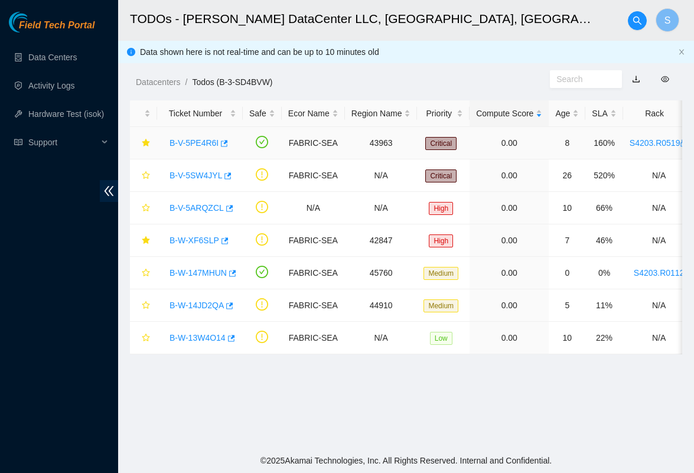
click at [203, 142] on link "B-V-5PE4R6I" at bounding box center [193, 142] width 49 height 9
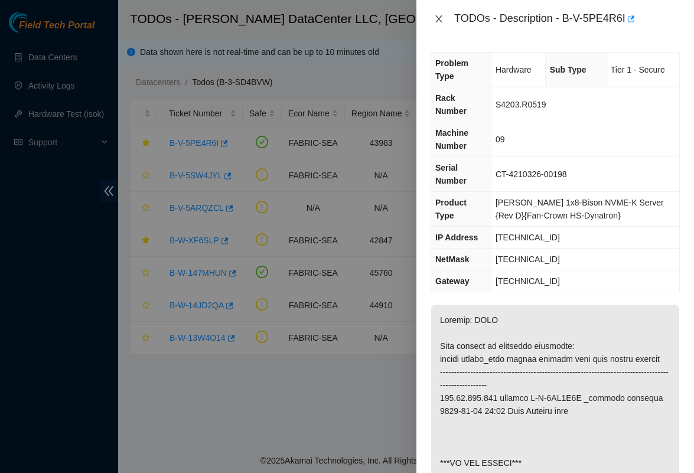
click at [437, 19] on icon "close" at bounding box center [438, 18] width 9 height 9
